Goal: Task Accomplishment & Management: Use online tool/utility

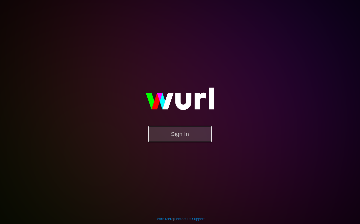
click at [191, 135] on button "Sign In" at bounding box center [179, 134] width 63 height 16
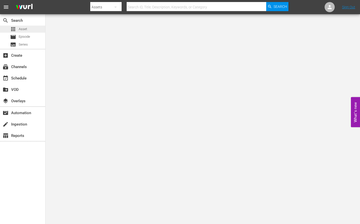
click at [26, 31] on span "Asset" at bounding box center [23, 29] width 8 height 5
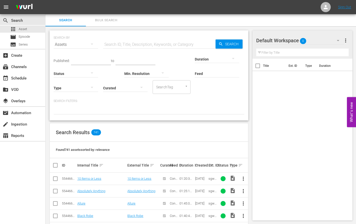
click at [132, 46] on input "text" at bounding box center [159, 44] width 113 height 12
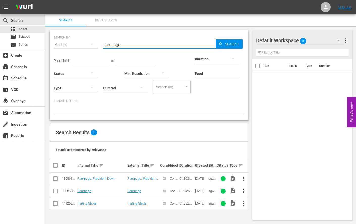
type input "rampage"
click at [65, 191] on div "180868998" at bounding box center [69, 191] width 14 height 4
click at [85, 191] on link "Rampage" at bounding box center [84, 191] width 14 height 4
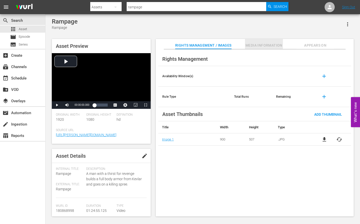
click at [267, 47] on span "Media Information" at bounding box center [264, 45] width 38 height 6
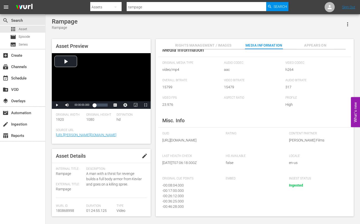
scroll to position [19, 0]
click at [73, 136] on link "https://wurl.com" at bounding box center [86, 135] width 60 height 4
click at [309, 46] on span "Appears On" at bounding box center [315, 45] width 38 height 6
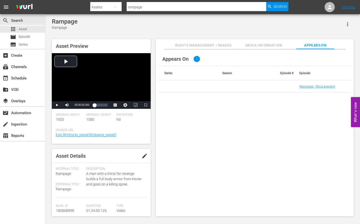
click at [184, 47] on span "Rights Management / Images" at bounding box center [203, 45] width 56 height 6
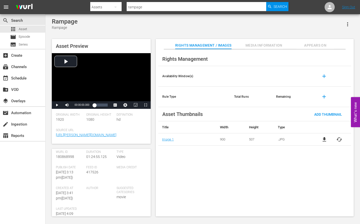
scroll to position [45, 0]
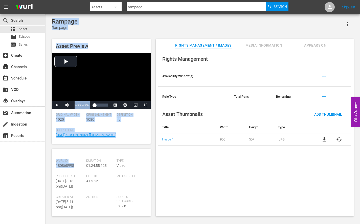
drag, startPoint x: 78, startPoint y: 167, endPoint x: 43, endPoint y: 165, distance: 34.5
click at [46, 0] on div "search Search apps Asset movie Episode subtitles Series add_box Create subscrip…" at bounding box center [203, 0] width 315 height 0
click at [69, 171] on div "Wurl Id 180868998" at bounding box center [71, 166] width 30 height 15
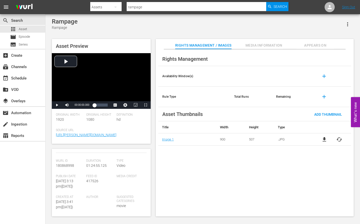
click at [69, 168] on div "Wurl Id 180868998" at bounding box center [71, 166] width 30 height 15
click at [28, 36] on span "Episode" at bounding box center [24, 36] width 11 height 5
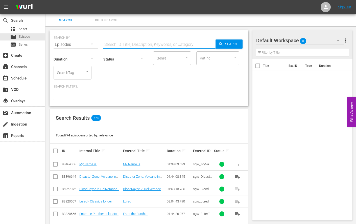
click at [131, 40] on input "text" at bounding box center [159, 44] width 113 height 12
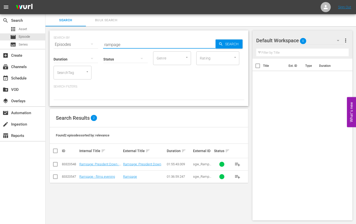
type input "rampage"
click at [67, 175] on div "83320547" at bounding box center [70, 176] width 16 height 4
click at [128, 176] on link "Rampage" at bounding box center [130, 176] width 14 height 4
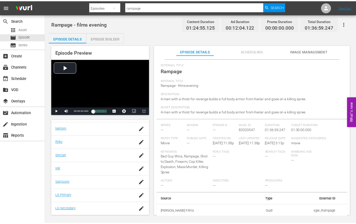
scroll to position [18, 0]
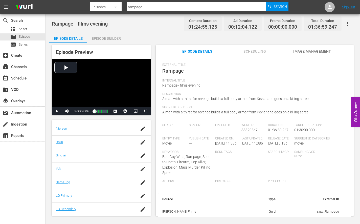
click at [97, 40] on div "Episode Builder" at bounding box center [106, 38] width 38 height 12
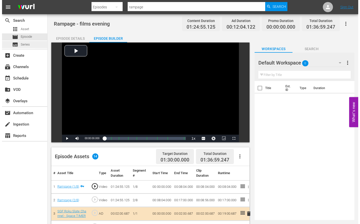
scroll to position [2, 0]
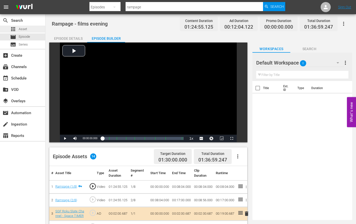
click at [23, 29] on span "Asset" at bounding box center [23, 29] width 8 height 5
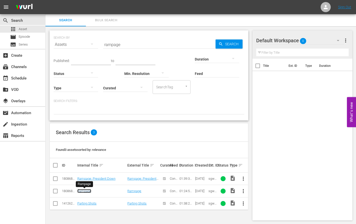
click at [85, 192] on link "Rampage" at bounding box center [84, 191] width 14 height 4
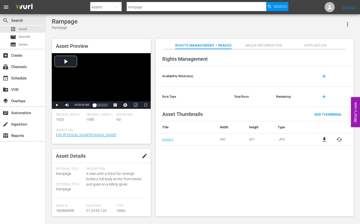
click at [338, 141] on span "cached" at bounding box center [339, 139] width 6 height 6
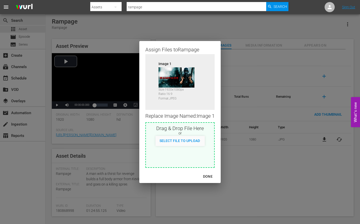
click at [209, 176] on div "DONE" at bounding box center [208, 176] width 18 height 6
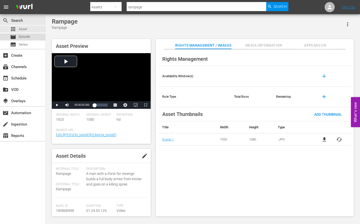
click at [25, 38] on span "Episode" at bounding box center [24, 36] width 11 height 5
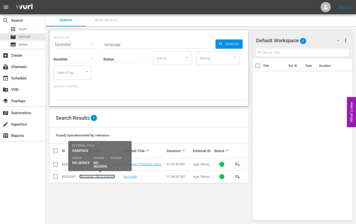
click at [94, 177] on link "Rampage - films evening" at bounding box center [97, 176] width 36 height 4
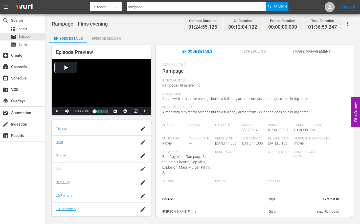
scroll to position [18, 0]
